Goal: Task Accomplishment & Management: Manage account settings

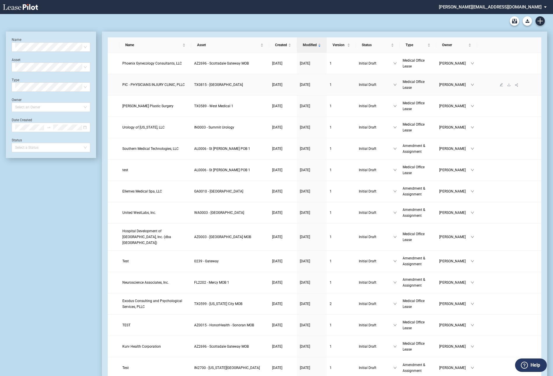
click at [134, 84] on span "PIC - PHYSICIANS INJURY CLINIC, PLLC" at bounding box center [153, 85] width 62 height 4
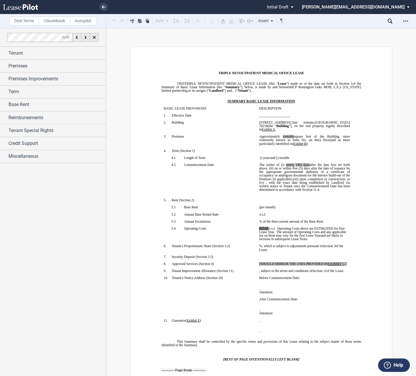
click at [4, 117] on div "Reimbursements" at bounding box center [53, 117] width 106 height 13
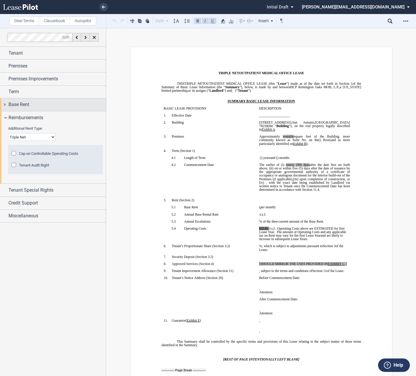
click at [5, 102] on div "Base Rent" at bounding box center [53, 104] width 106 height 13
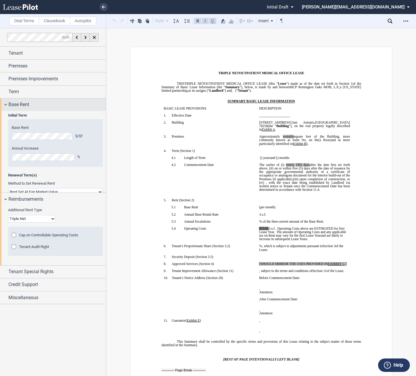
click at [5, 102] on div "Base Rent" at bounding box center [53, 104] width 106 height 13
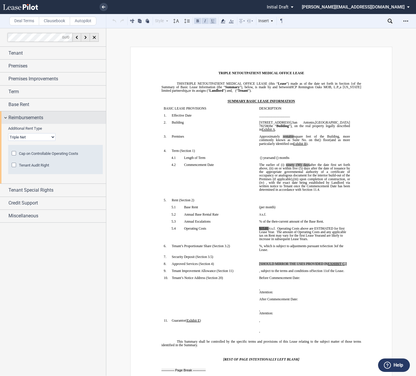
click at [6, 117] on div "Reimbursements" at bounding box center [53, 117] width 106 height 13
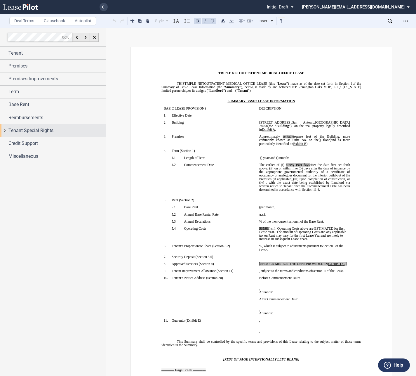
click at [6, 131] on div "Tenant Special Rights" at bounding box center [53, 130] width 106 height 13
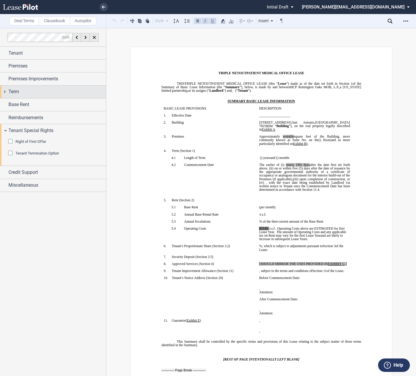
click at [4, 92] on div "Term" at bounding box center [53, 92] width 106 height 13
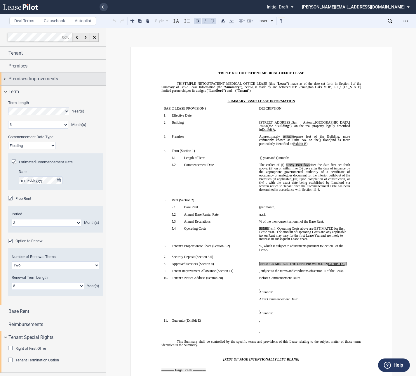
click at [6, 81] on div "Premises Improvements" at bounding box center [53, 78] width 106 height 13
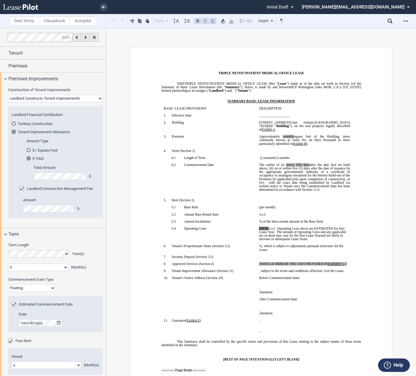
click at [62, 97] on select "Landlord Constructs Tenant Improvements Tenant Constructs Tenant Improvements "…" at bounding box center [55, 99] width 95 height 8
click at [8, 95] on select "Landlord Constructs Tenant Improvements Tenant Constructs Tenant Improvements "…" at bounding box center [55, 99] width 95 height 8
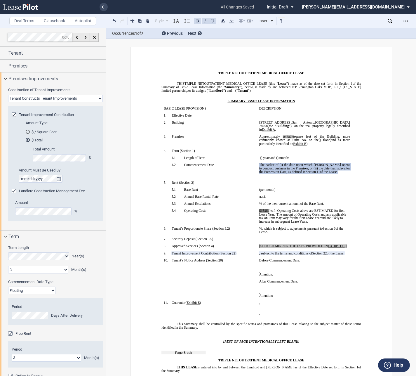
click at [44, 100] on select "Landlord Constructs Tenant Improvements Tenant Constructs Tenant Improvements "…" at bounding box center [55, 99] width 95 height 8
select select "landlord"
click at [8, 95] on select "Landlord Constructs Tenant Improvements Tenant Constructs Tenant Improvements "…" at bounding box center [55, 99] width 95 height 8
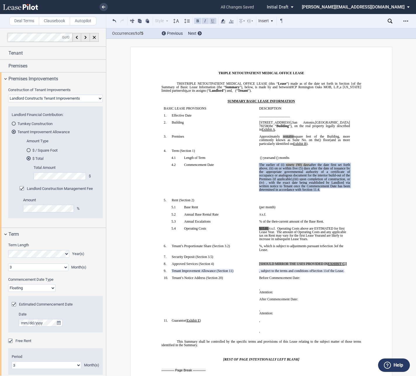
click at [28, 149] on div "$ / Square Foot" at bounding box center [29, 150] width 4 height 4
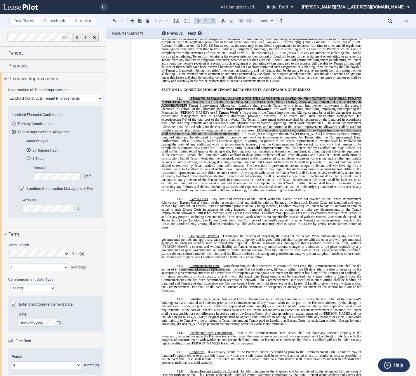
scroll to position [2628, 0]
drag, startPoint x: 186, startPoint y: 85, endPoint x: 185, endPoint y: 78, distance: 7.4
click at [185, 97] on p "11.1 [LEASING PARALEGAL, PLEASE NOTE THIS LANGUAGE IS BASED ON NEW TENANT / NEW…" at bounding box center [261, 144] width 200 height 95
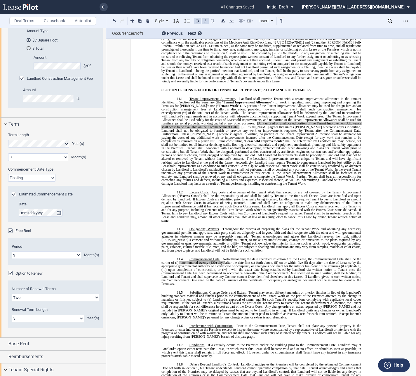
scroll to position [166, 0]
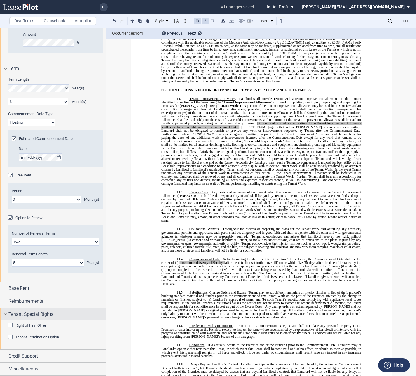
click at [5, 314] on div "Tenant Special Rights" at bounding box center [53, 314] width 106 height 13
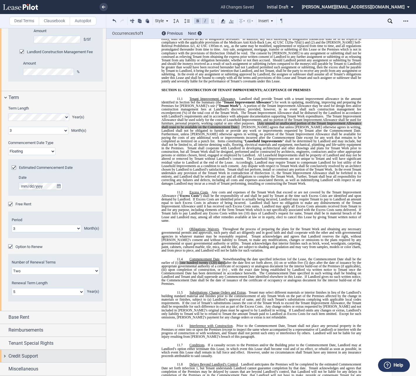
click at [6, 356] on div "Credit Support" at bounding box center [53, 356] width 106 height 13
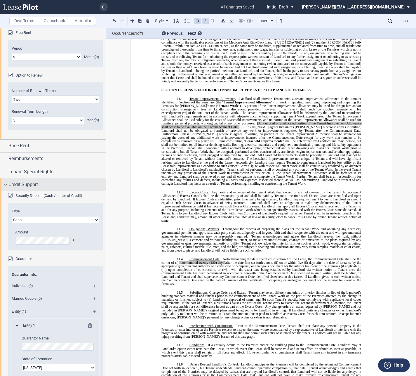
scroll to position [305, 0]
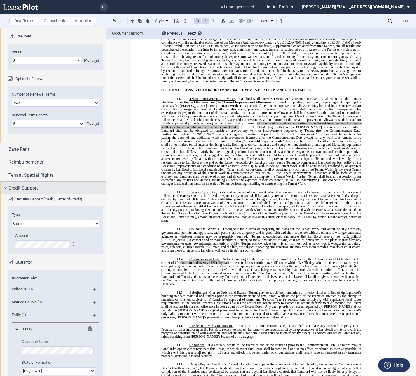
click at [4, 188] on div "Credit Support" at bounding box center [53, 188] width 106 height 13
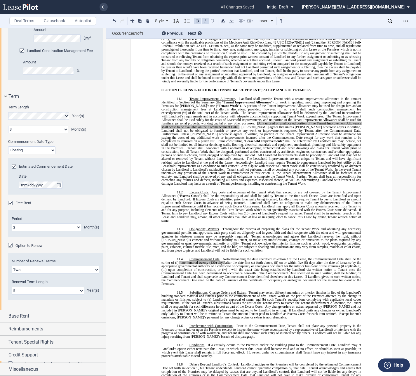
scroll to position [137, 0]
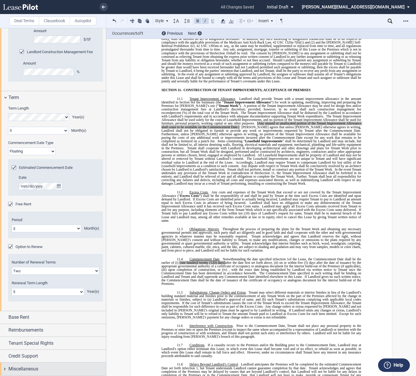
click at [6, 368] on div "Miscellaneous" at bounding box center [53, 368] width 106 height 13
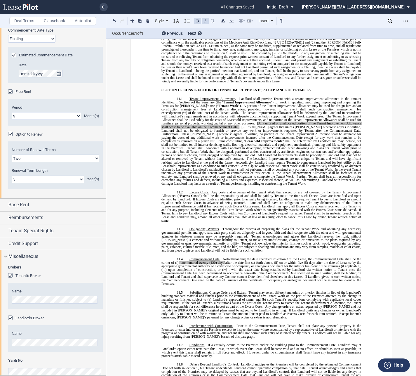
scroll to position [259, 0]
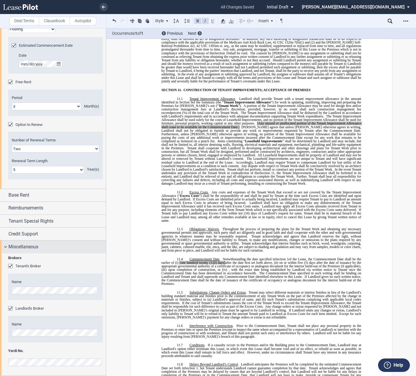
click at [6, 246] on div "Miscellaneous" at bounding box center [53, 246] width 106 height 13
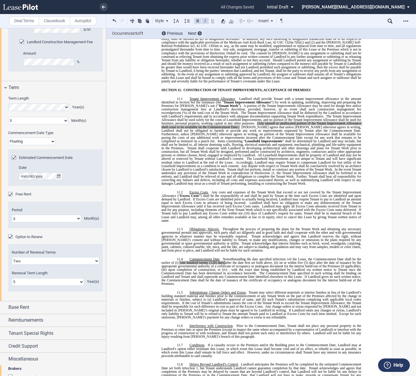
scroll to position [137, 0]
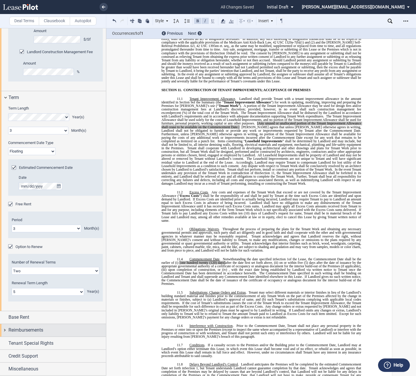
click at [4, 330] on div "Reimbursements" at bounding box center [53, 330] width 106 height 13
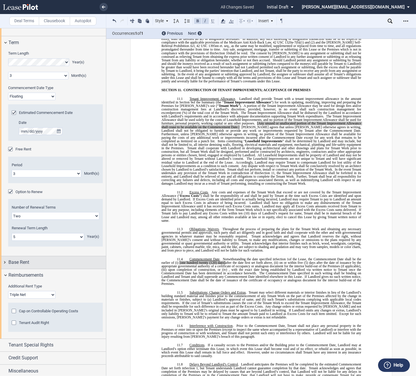
scroll to position [196, 0]
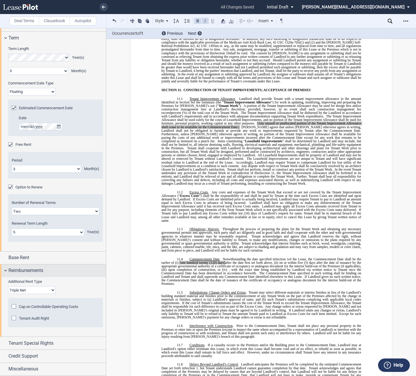
click at [6, 272] on div "Reimbursements" at bounding box center [53, 270] width 106 height 13
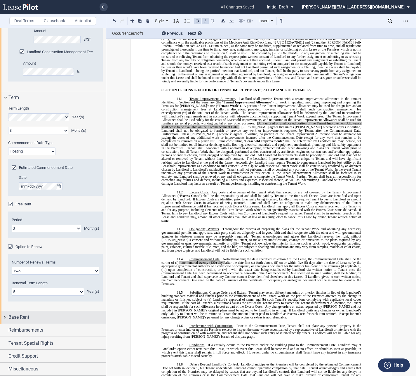
click at [5, 318] on div "Base Rent" at bounding box center [53, 317] width 106 height 13
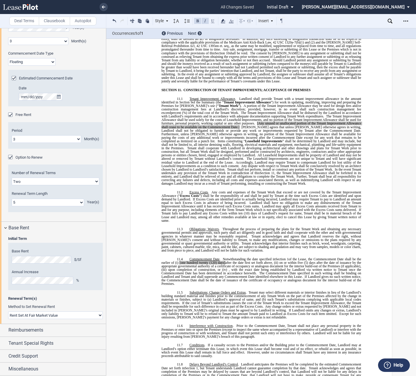
scroll to position [231, 0]
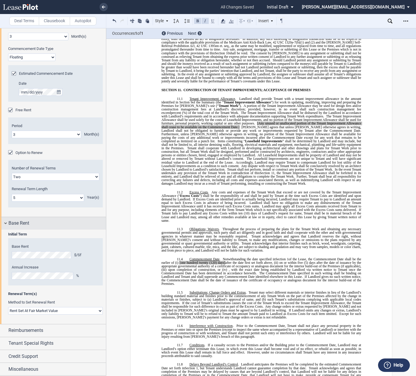
click at [5, 223] on div "Base Rent" at bounding box center [53, 223] width 106 height 13
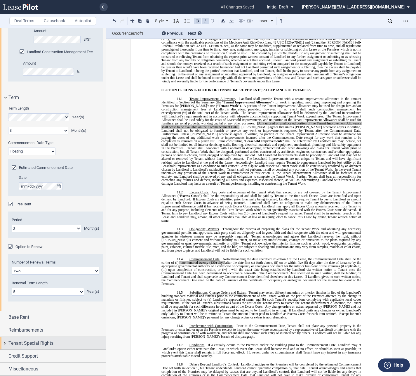
click at [5, 341] on div "Tenant Special Rights" at bounding box center [53, 343] width 106 height 13
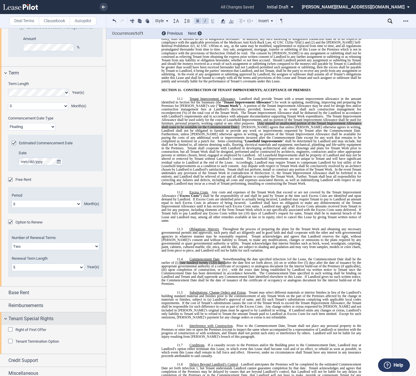
scroll to position [166, 0]
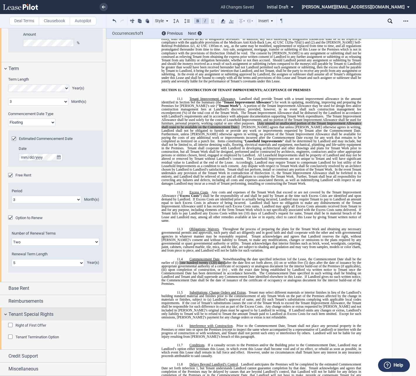
click at [8, 314] on div "Tenant Special Rights" at bounding box center [53, 314] width 106 height 13
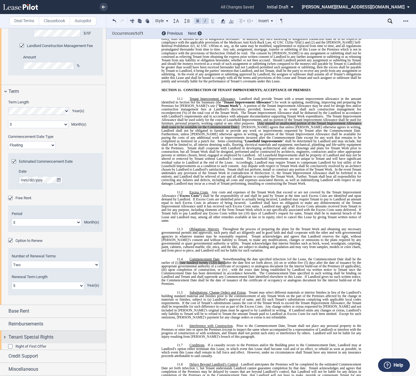
scroll to position [137, 0]
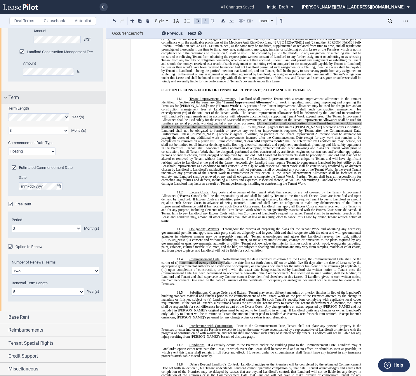
click at [6, 97] on div "Term" at bounding box center [53, 97] width 106 height 13
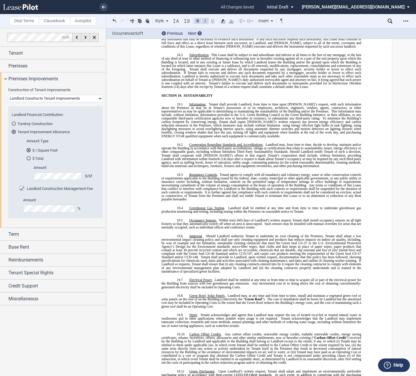
scroll to position [3562, 0]
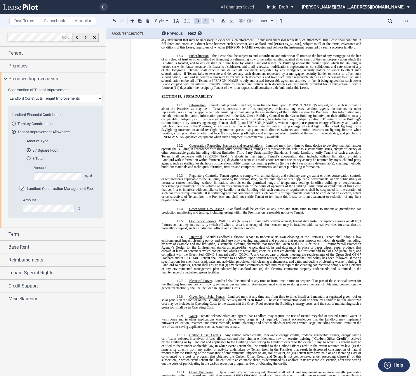
click at [269, 184] on span "Any terms or conditions of this Lease that conflict or interfere with complianc…" at bounding box center [261, 189] width 201 height 11
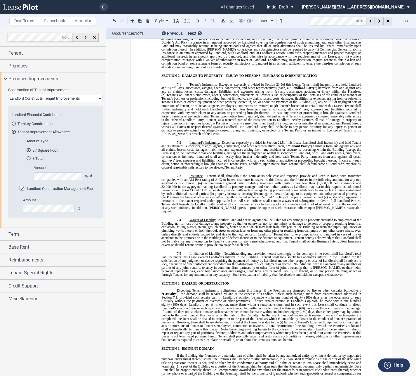
scroll to position [1501, 0]
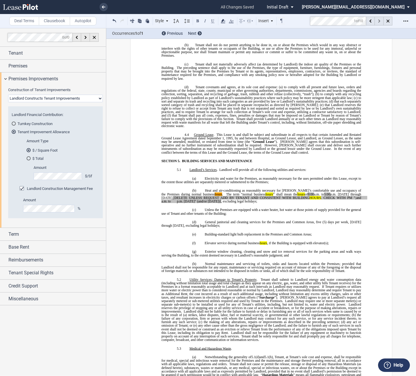
click at [378, 22] on div at bounding box center [379, 21] width 9 height 9
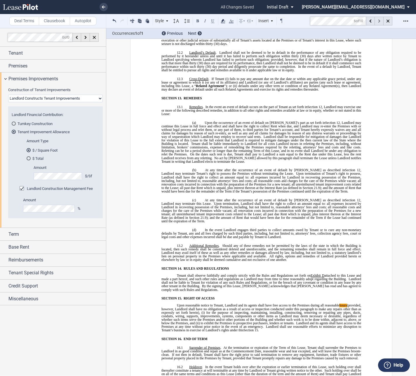
scroll to position [3224, 0]
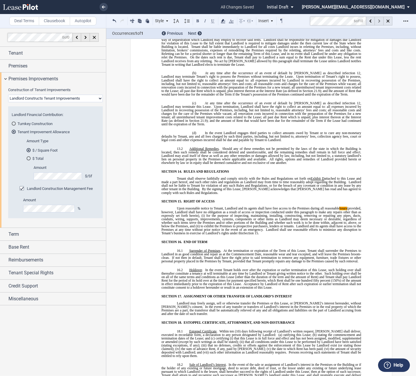
click at [378, 22] on div at bounding box center [379, 21] width 9 height 9
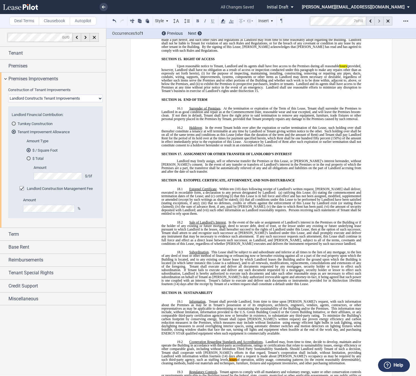
scroll to position [3517, 0]
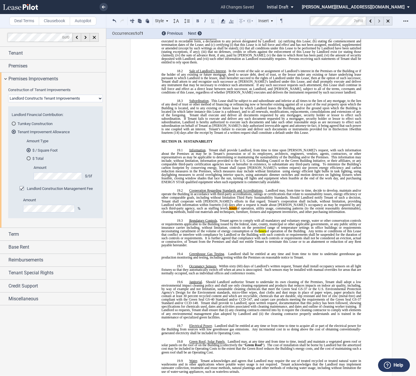
click at [378, 22] on div at bounding box center [379, 21] width 9 height 9
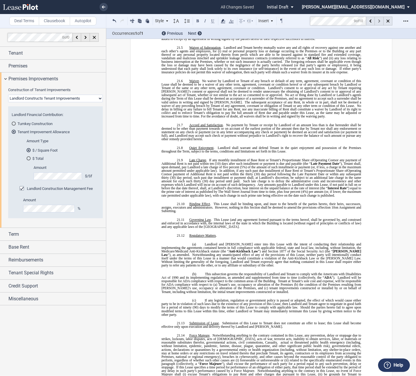
scroll to position [4350, 0]
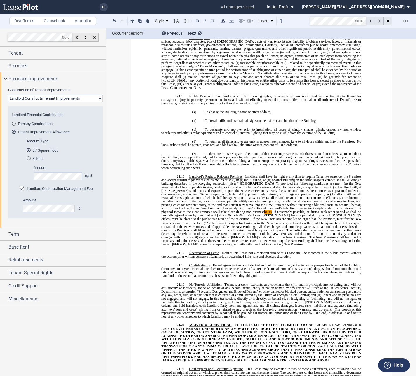
click at [378, 22] on div at bounding box center [379, 21] width 9 height 9
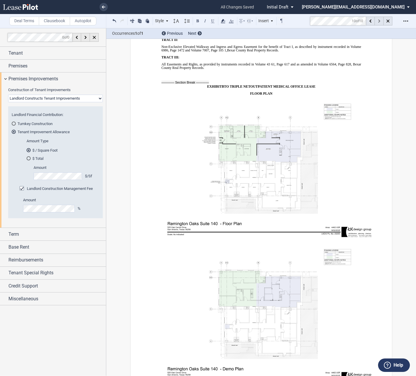
scroll to position [6092, 0]
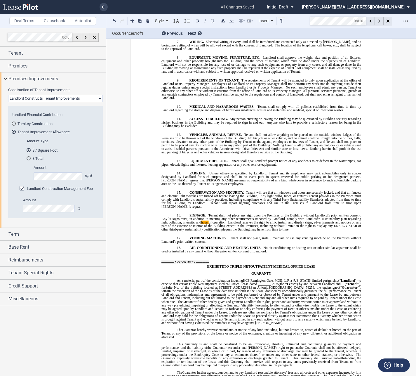
click at [377, 22] on div at bounding box center [379, 21] width 9 height 9
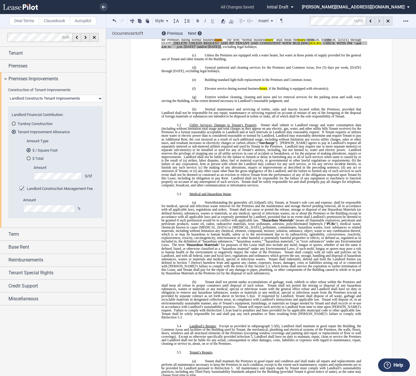
scroll to position [1501, 0]
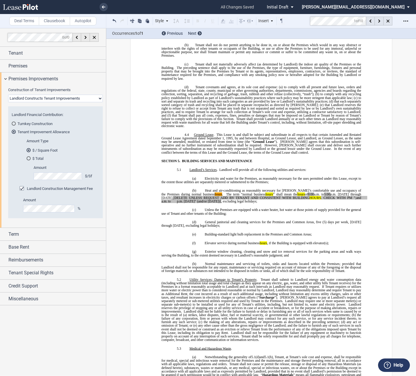
click at [309, 20] on md-toolbar "Deal Terms Clausebook Autopilot Style SECTION 1. Section 1.1 Subsection 1 (a) S…" at bounding box center [208, 21] width 416 height 14
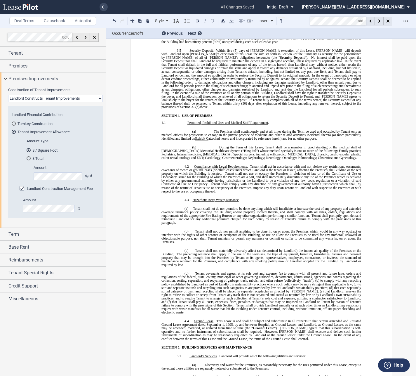
scroll to position [2080, 0]
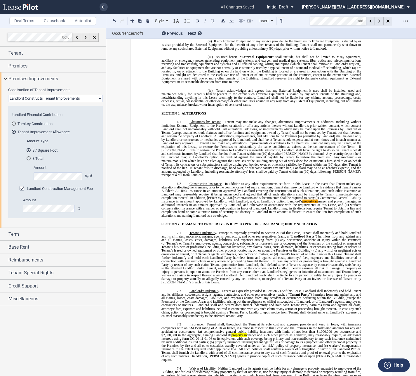
click at [381, 21] on div at bounding box center [379, 21] width 9 height 9
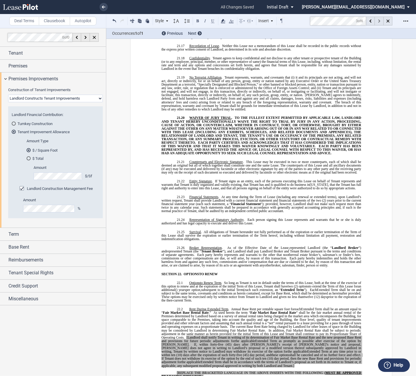
scroll to position [5954, 0]
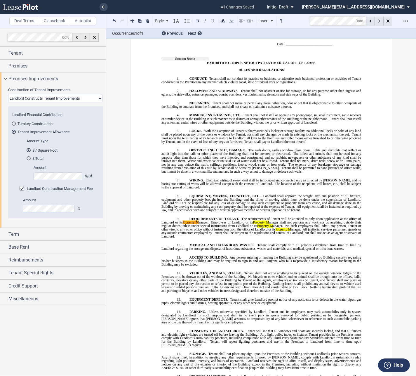
click at [380, 21] on div at bounding box center [379, 21] width 9 height 9
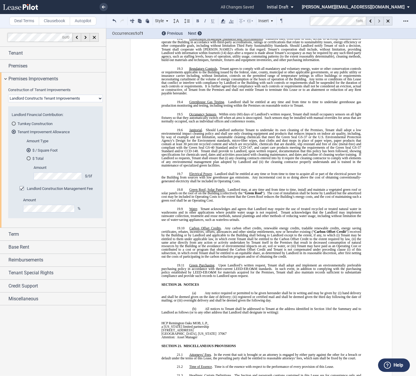
scroll to position [2080, 0]
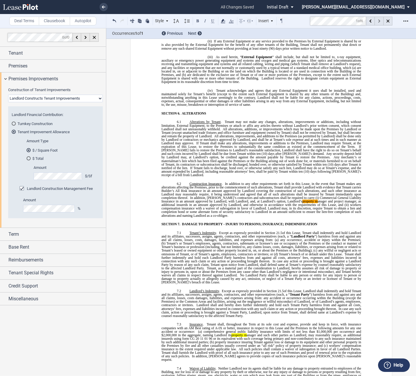
click at [380, 21] on div at bounding box center [379, 21] width 9 height 9
click at [308, 17] on md-toolbar "Deal Terms Clausebook Autopilot Style SECTION 1. Section 1.1 Subsection 1 (a) S…" at bounding box center [208, 21] width 416 height 14
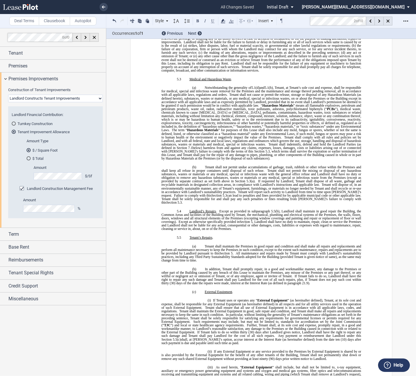
scroll to position [1501, 0]
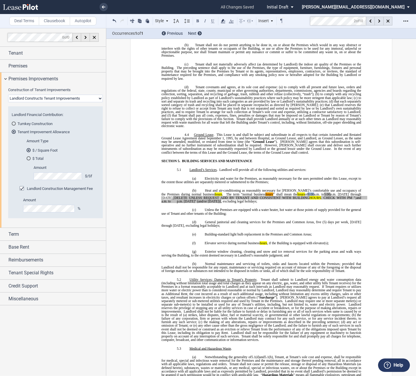
drag, startPoint x: 291, startPoint y: 183, endPoint x: 298, endPoint y: 184, distance: 6.6
click at [298, 189] on span "Heat and air-conditioning as reasonably necessary for [PERSON_NAME]’s comfortab…" at bounding box center [264, 196] width 206 height 14
click at [325, 192] on span "5:00" at bounding box center [328, 194] width 6 height 4
drag, startPoint x: 208, startPoint y: 190, endPoint x: 160, endPoint y: 186, distance: 48.6
click at [161, 189] on span "Heat and air-conditioning as reasonably necessary for [PERSON_NAME]’s comfortab…" at bounding box center [264, 196] width 206 height 14
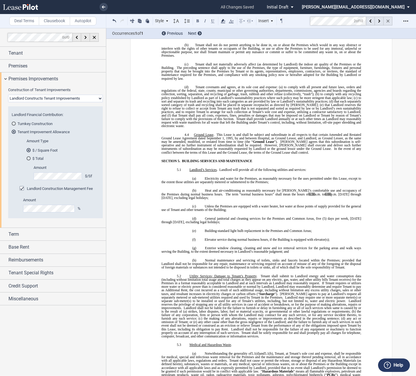
click at [385, 22] on div at bounding box center [388, 21] width 9 height 9
click at [20, 190] on div "Landlord Construction Management Fee" at bounding box center [23, 189] width 6 height 6
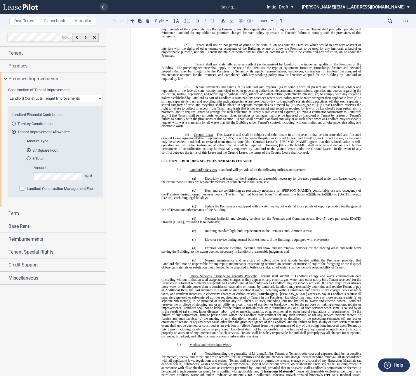
click at [20, 190] on div "Landlord Construction Management Fee" at bounding box center [23, 189] width 6 height 6
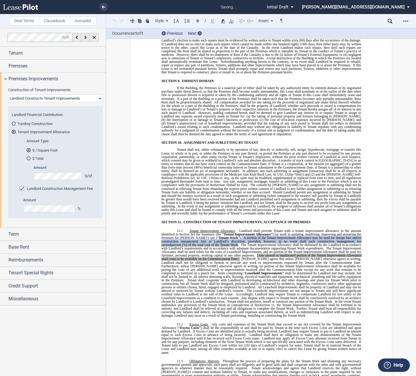
scroll to position [2529, 0]
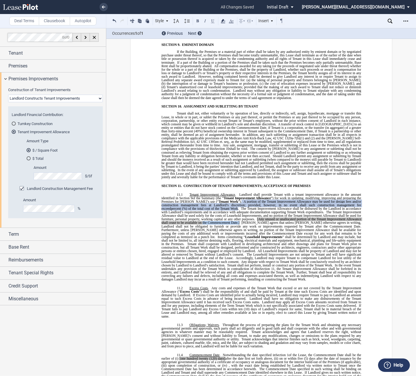
drag, startPoint x: 185, startPoint y: 201, endPoint x: 223, endPoint y: 201, distance: 37.4
click at [223, 207] on span ". The Tenant Improvement Allowance shall be disbursed by the Landlord in accord…" at bounding box center [261, 244] width 201 height 74
click at [242, 217] on span "[Any unused or unallocated portion of the Tenant Improvement Allowance shall ce…" at bounding box center [261, 220] width 201 height 7
click at [239, 221] on span at bounding box center [240, 223] width 2 height 4
drag, startPoint x: 222, startPoint y: 203, endPoint x: 241, endPoint y: 198, distance: 20.1
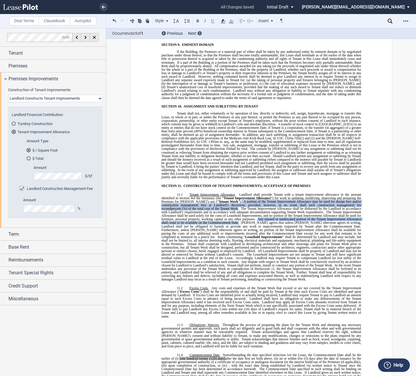
click at [241, 207] on span ". The Tenant Improvement Allowance shall be disbursed by the Landlord in accord…" at bounding box center [261, 244] width 201 height 74
drag, startPoint x: 178, startPoint y: 336, endPoint x: 224, endPoint y: 338, distance: 46.2
click at [224, 353] on span "Commencement Date . Notwithstanding the date specified in ﻿ Section 1 ﻿ of the …" at bounding box center [261, 358] width 201 height 11
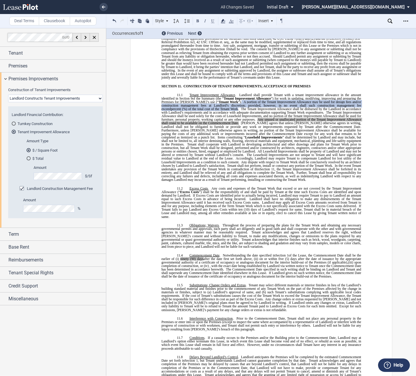
scroll to position [2675, 0]
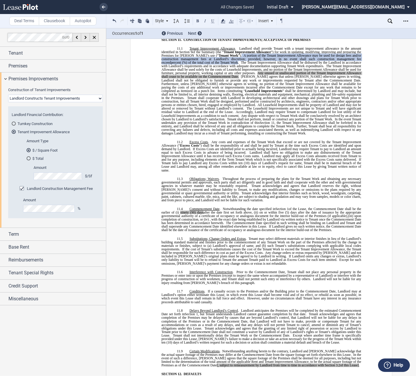
click at [217, 363] on span "[, subject to remeasurement by Landlord from time to time in accordance with Se…" at bounding box center [276, 365] width 118 height 4
click at [340, 363] on span "of this Lease]" at bounding box center [348, 365] width 19 height 4
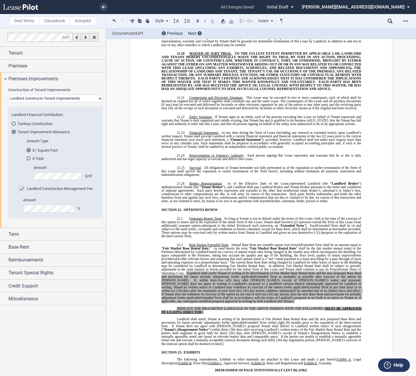
scroll to position [4631, 0]
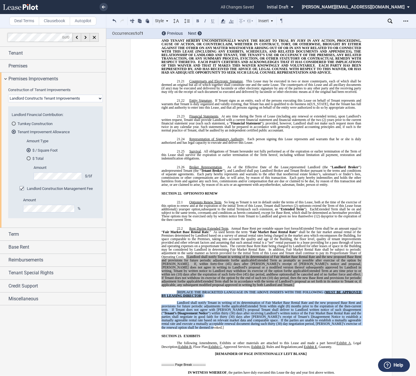
drag, startPoint x: 357, startPoint y: 298, endPoint x: 172, endPoint y: 268, distance: 187.8
click at [172, 268] on div "!!SET_LEVEL_1!! !!MOB_LEVEL_2!! 22.2 Rent During Extended Term . Annual Base Re…" at bounding box center [261, 278] width 200 height 102
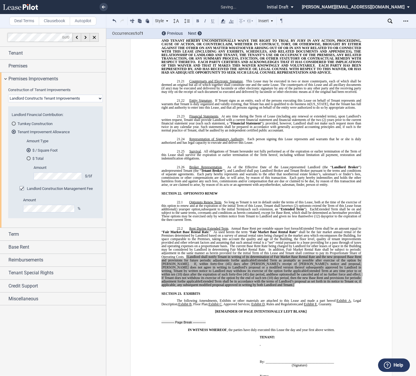
click at [186, 255] on span "[Landlord shall notify Tenant in writing of its determination of Fair Market Ba…" at bounding box center [261, 258] width 201 height 7
click at [199, 259] on p "22.2 Rent During Extended Term . Annual Base Rent per rentable square foot for …" at bounding box center [261, 257] width 200 height 60
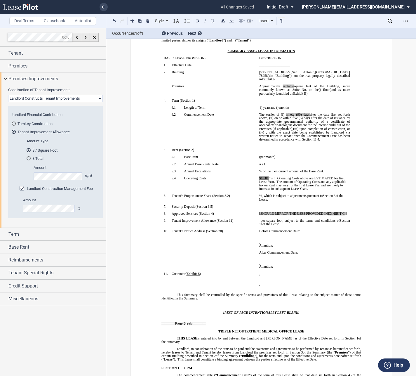
scroll to position [18, 0]
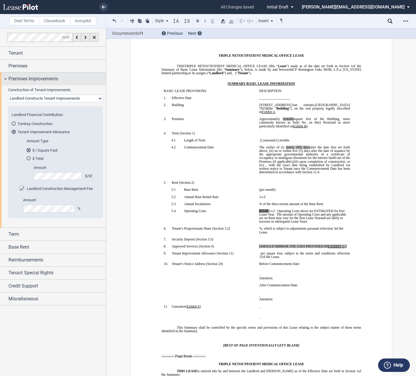
click at [6, 77] on div "Premises Improvements" at bounding box center [53, 78] width 106 height 13
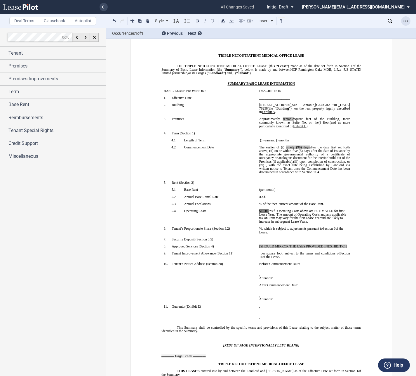
click at [406, 21] on use "Open Lease options menu" at bounding box center [406, 20] width 5 height 1
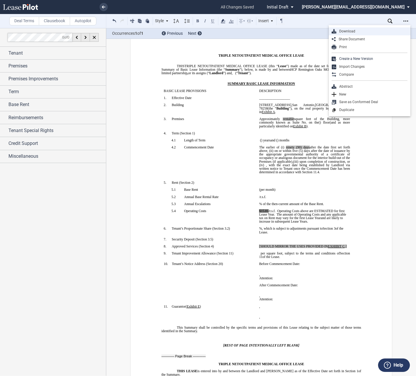
click at [338, 32] on div "Download" at bounding box center [371, 31] width 71 height 5
